Goal: Find specific fact: Find specific fact

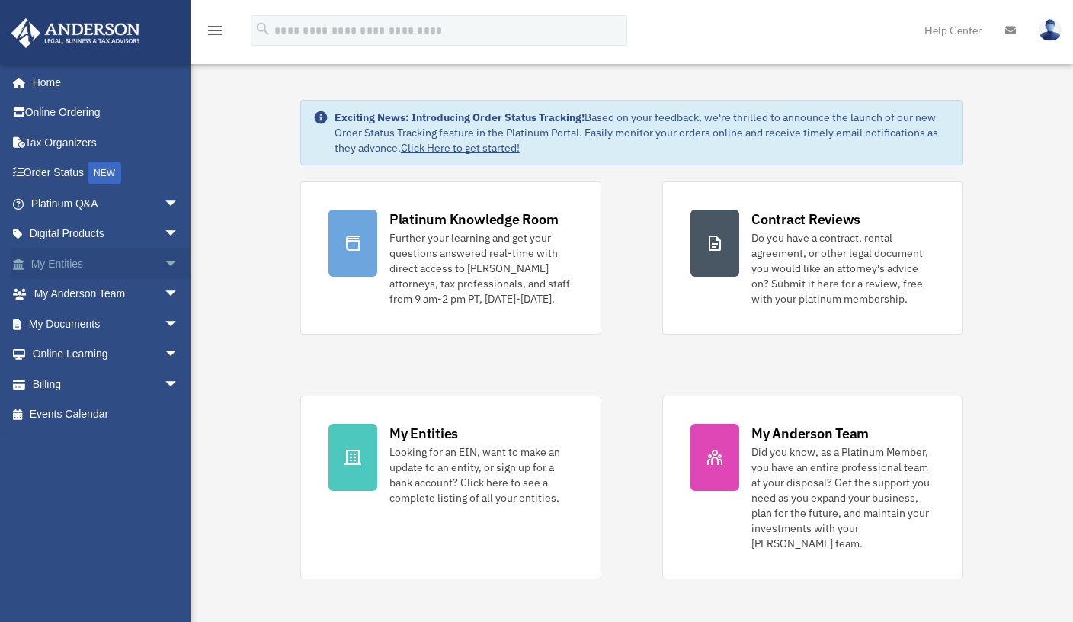
click at [66, 262] on link "My Entities arrow_drop_down" at bounding box center [106, 263] width 191 height 30
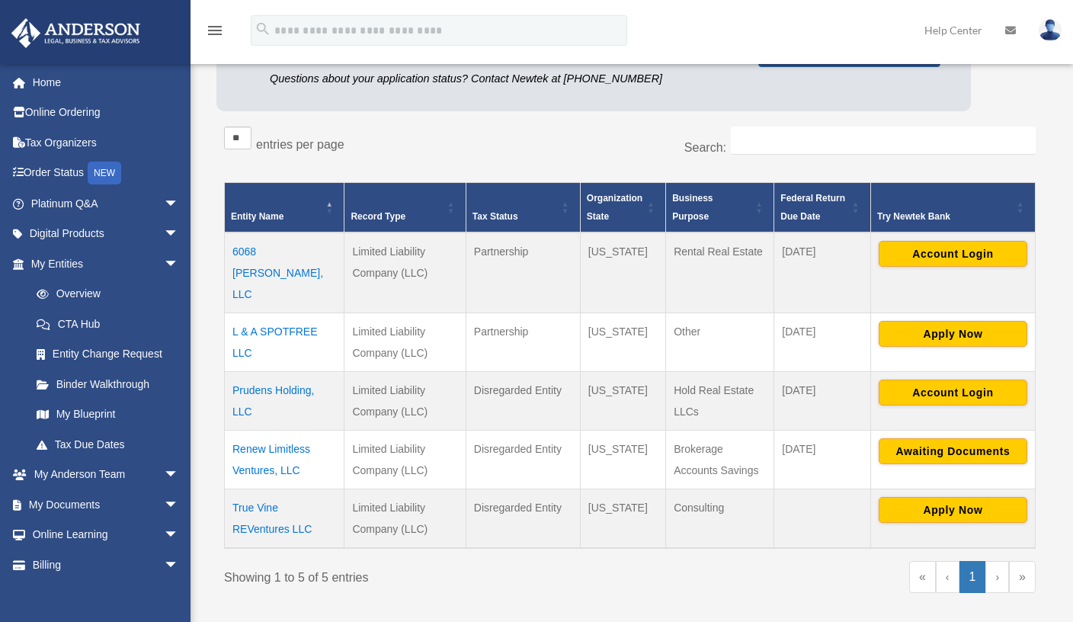
scroll to position [213, 0]
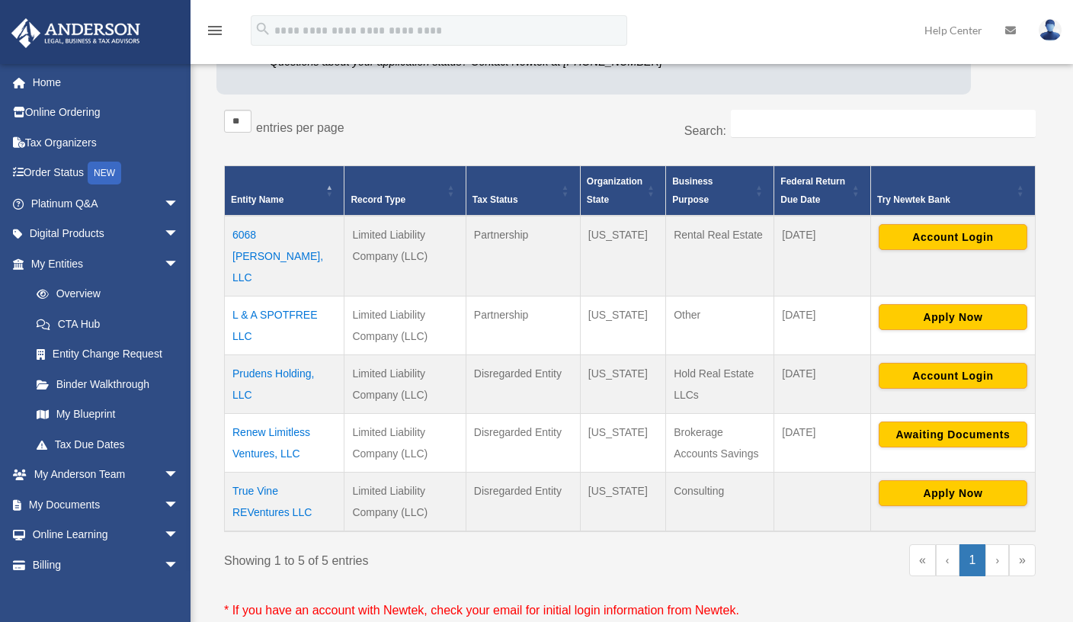
click at [261, 472] on td "True Vine REVentures LLC" at bounding box center [285, 501] width 120 height 59
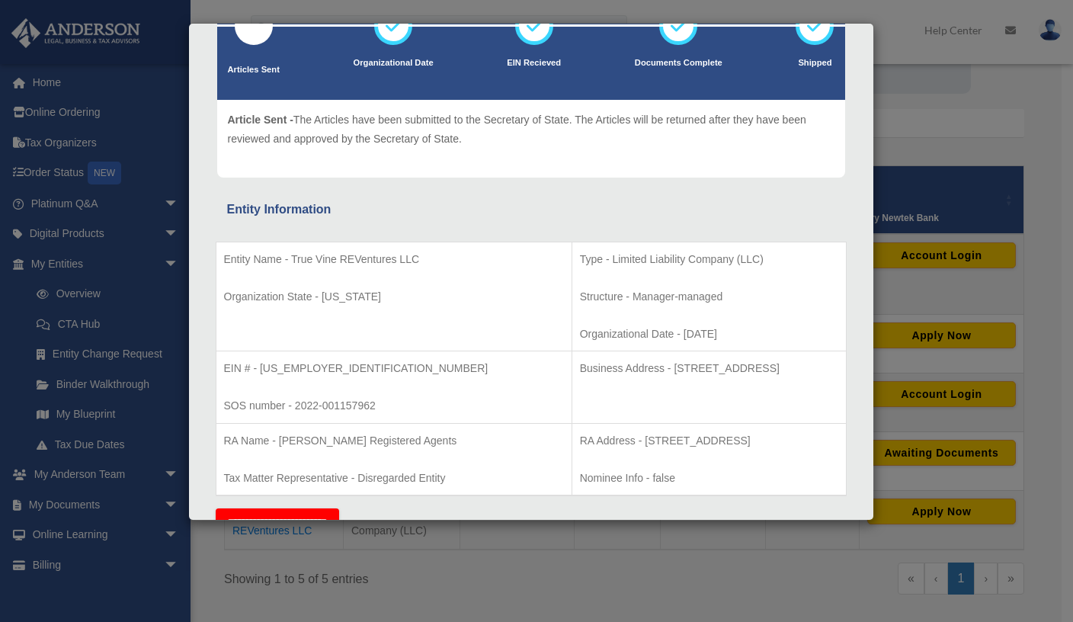
scroll to position [124, 0]
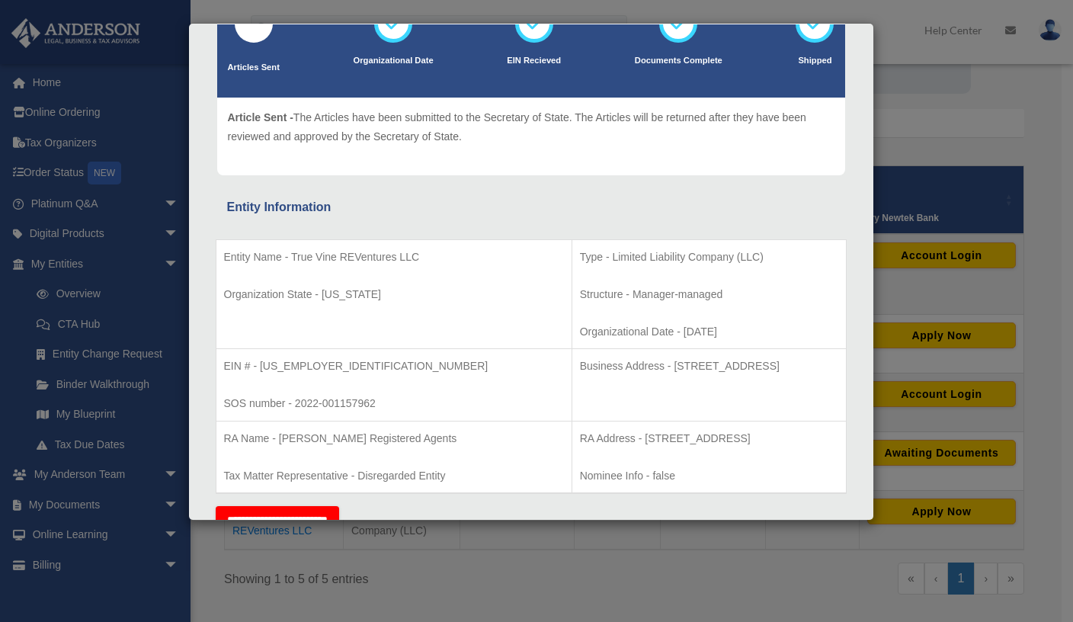
drag, startPoint x: 573, startPoint y: 363, endPoint x: 769, endPoint y: 368, distance: 195.8
click at [769, 368] on p "Business Address - 1718 Capitol Ave., Cheyenne, WY 82001" at bounding box center [709, 365] width 258 height 19
copy p "1718 Capitol Ave., Cheyenne, WY 82001"
click at [555, 548] on div "Details × Articles Sent Organizational Date" at bounding box center [536, 311] width 1073 height 622
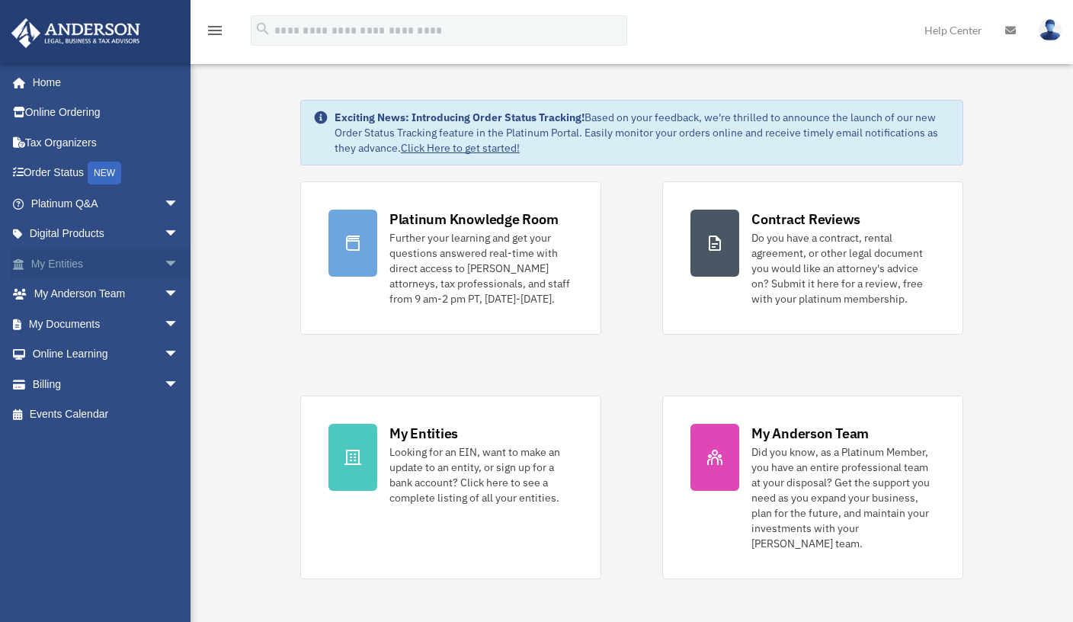
click at [164, 259] on span "arrow_drop_down" at bounding box center [179, 263] width 30 height 31
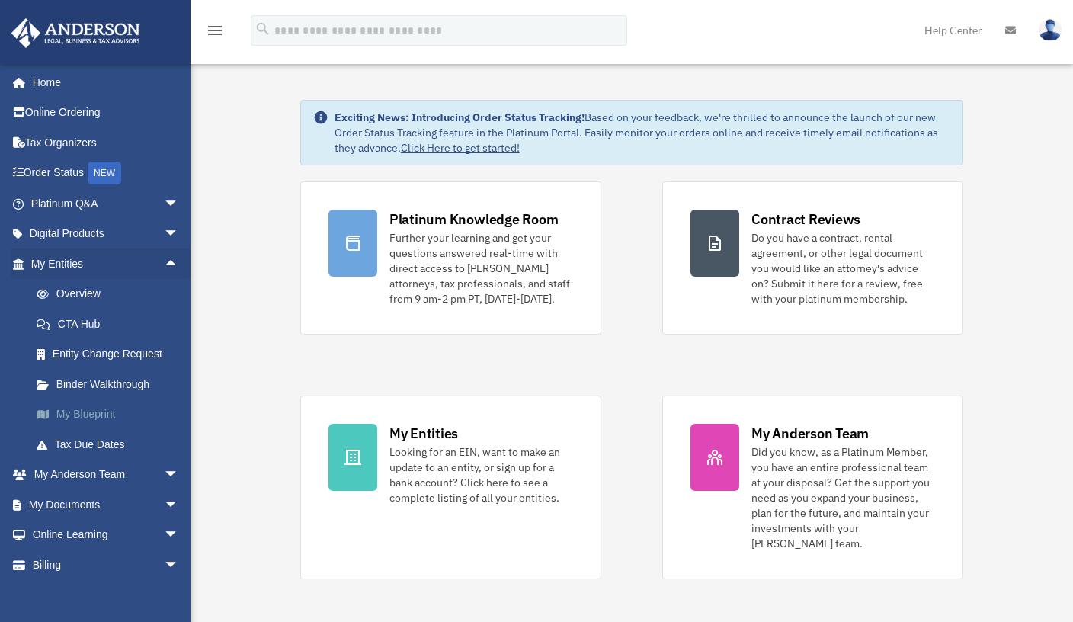
click at [97, 409] on link "My Blueprint" at bounding box center [111, 414] width 181 height 30
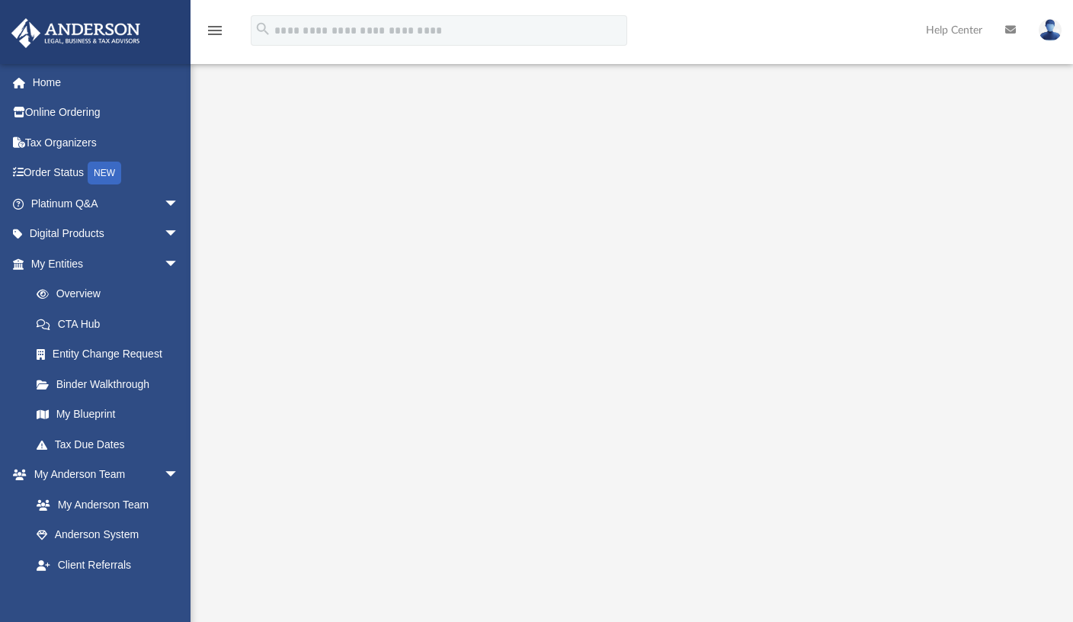
scroll to position [57, 0]
